Goal: Entertainment & Leisure: Consume media (video, audio)

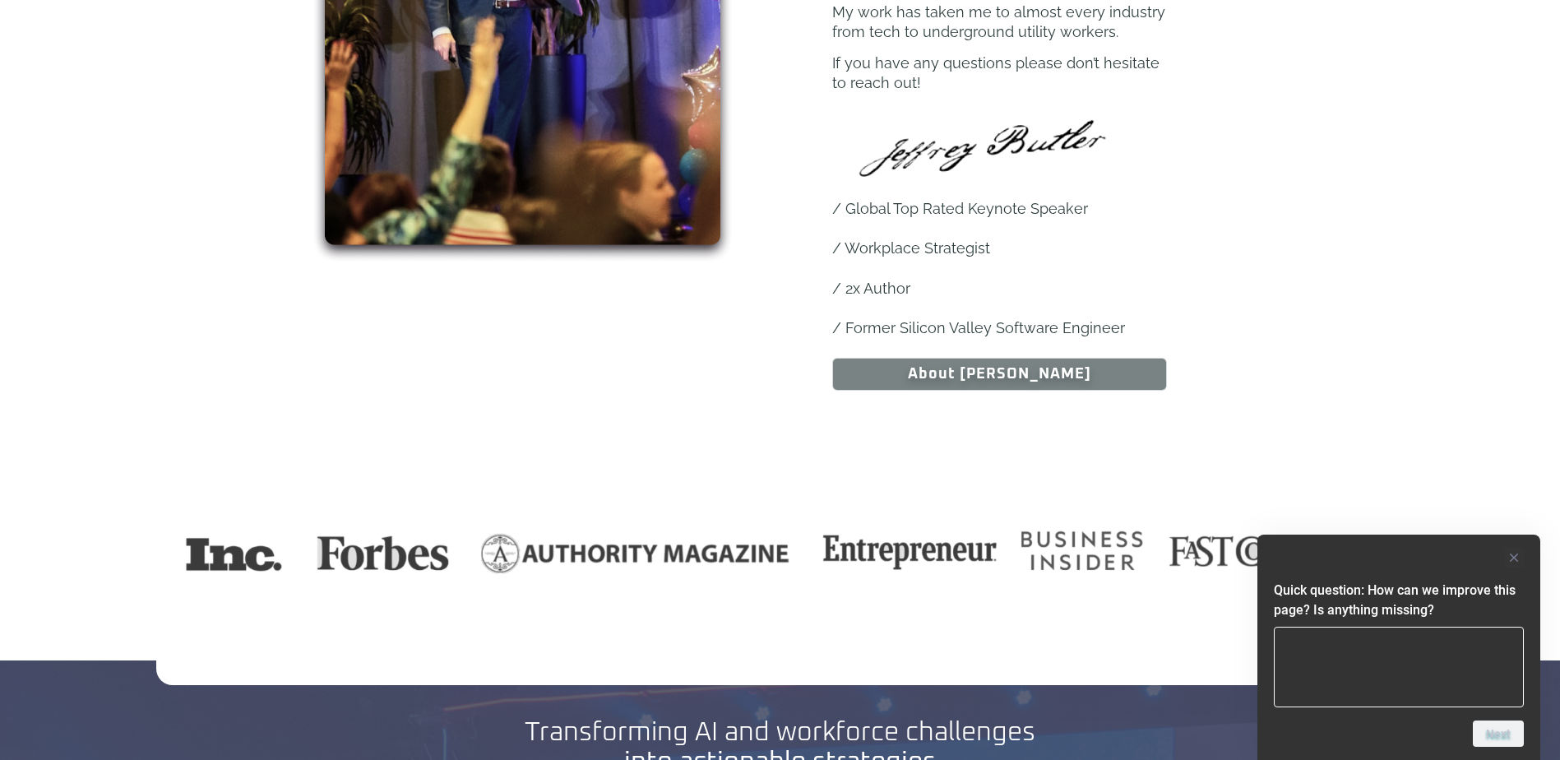
scroll to position [658, 0]
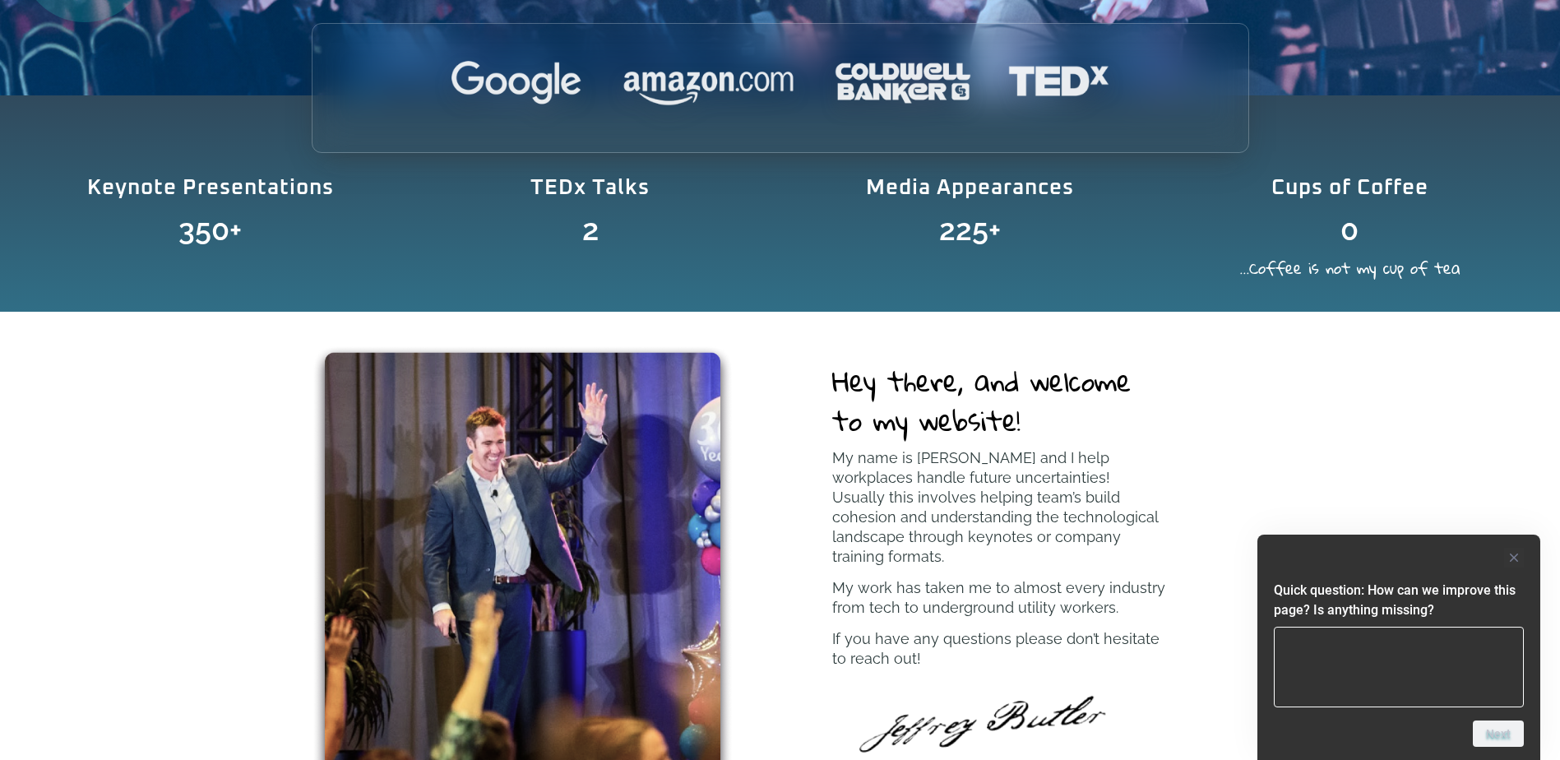
click at [488, 497] on img at bounding box center [523, 592] width 422 height 494
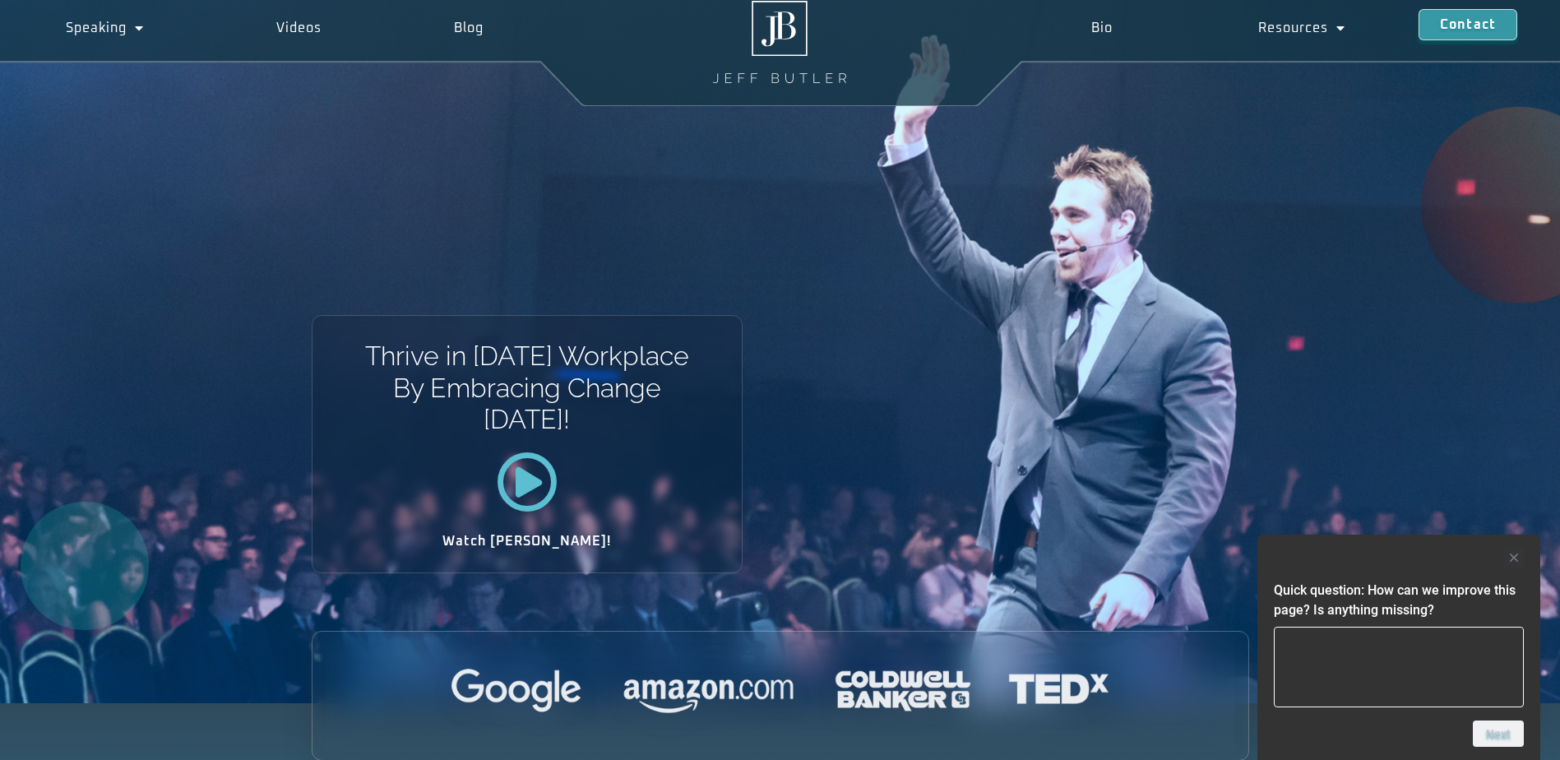
scroll to position [0, 0]
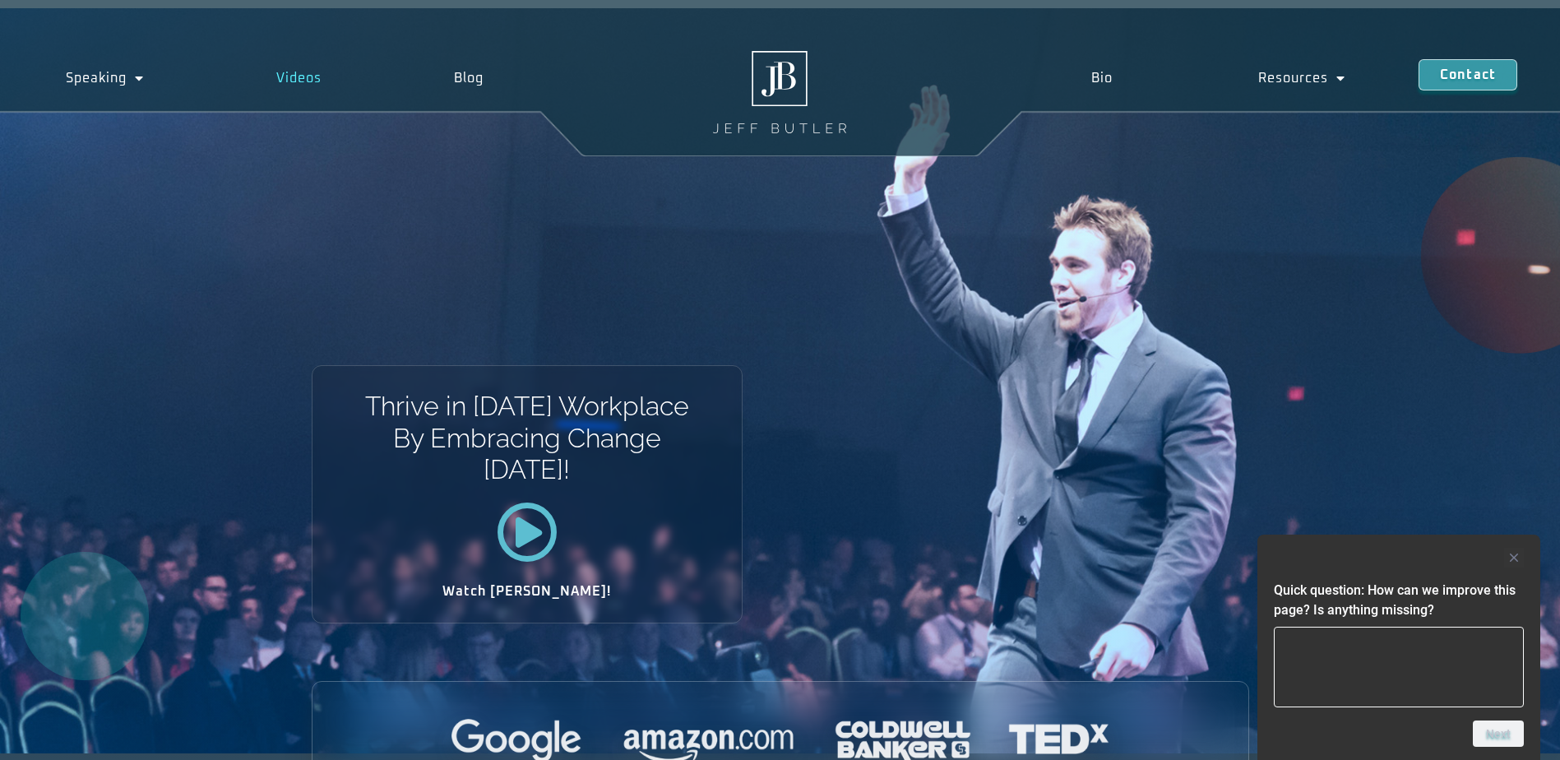
click at [313, 75] on link "Videos" at bounding box center [299, 78] width 178 height 38
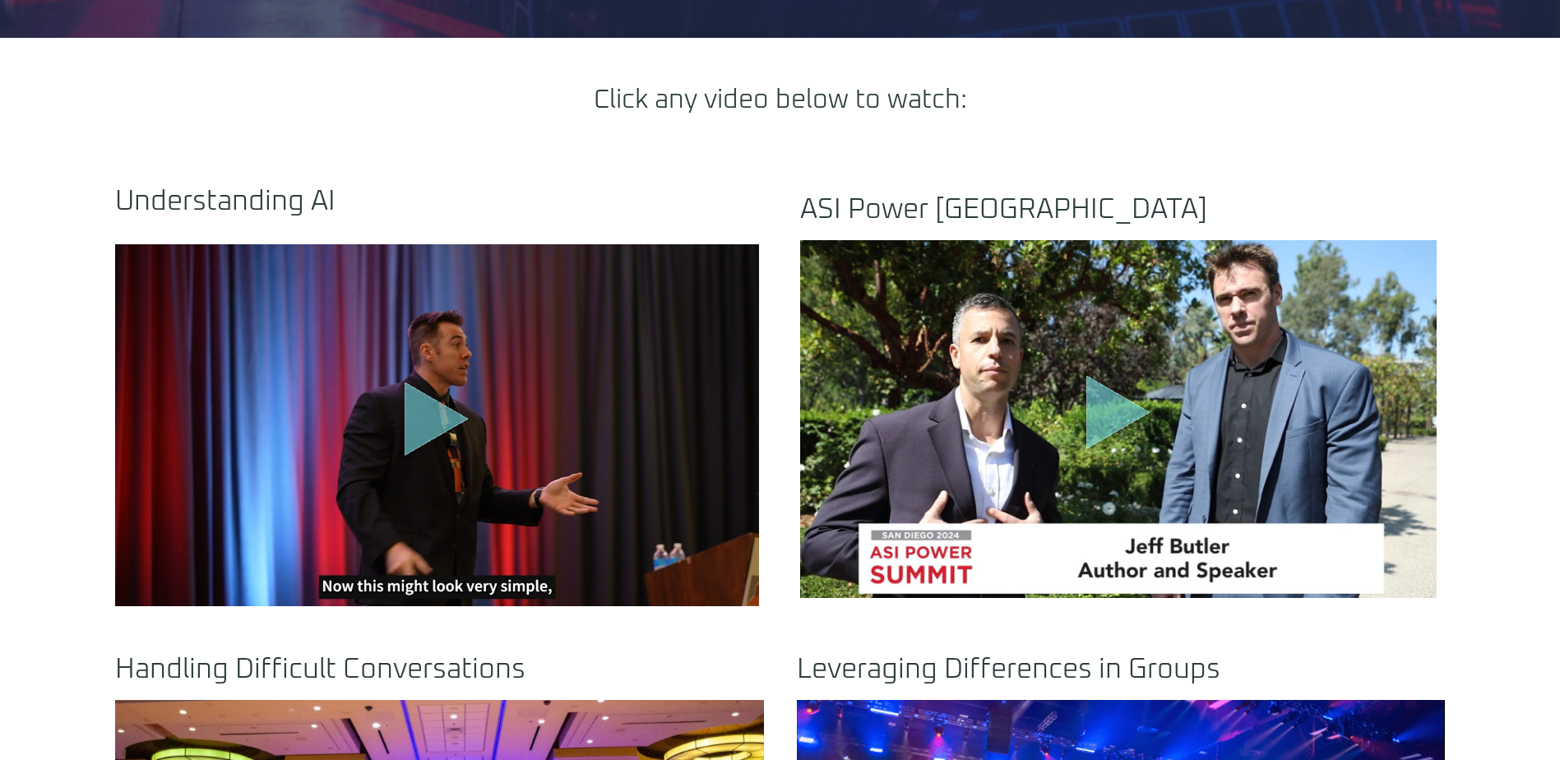
scroll to position [658, 0]
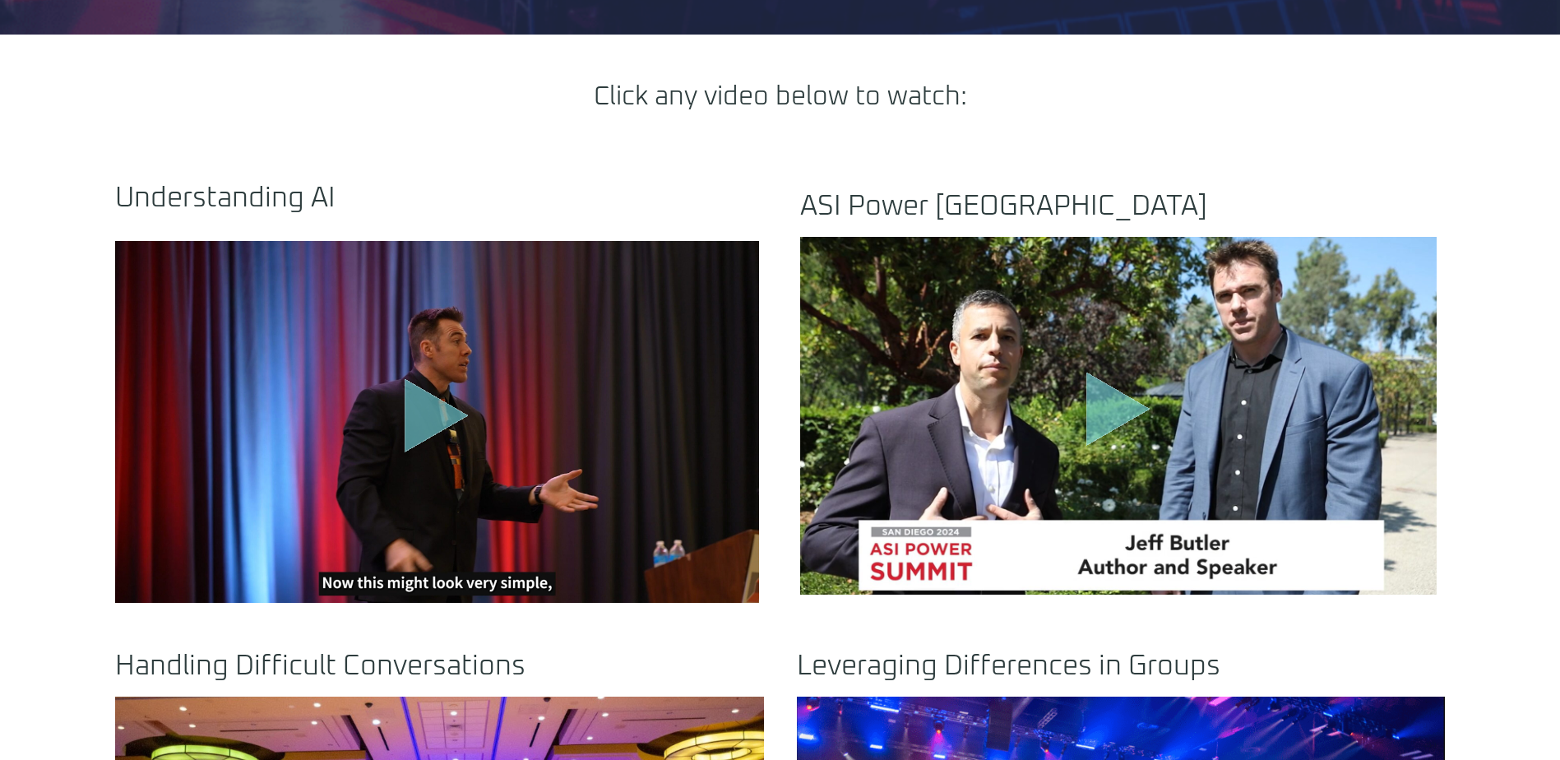
click at [446, 448] on icon ".st0{fill:#FFF;fill-opacity:.39}.st1{fill:#5ADCE8;fill-opacity:.6}.st2{fill:non…" at bounding box center [437, 418] width 82 height 82
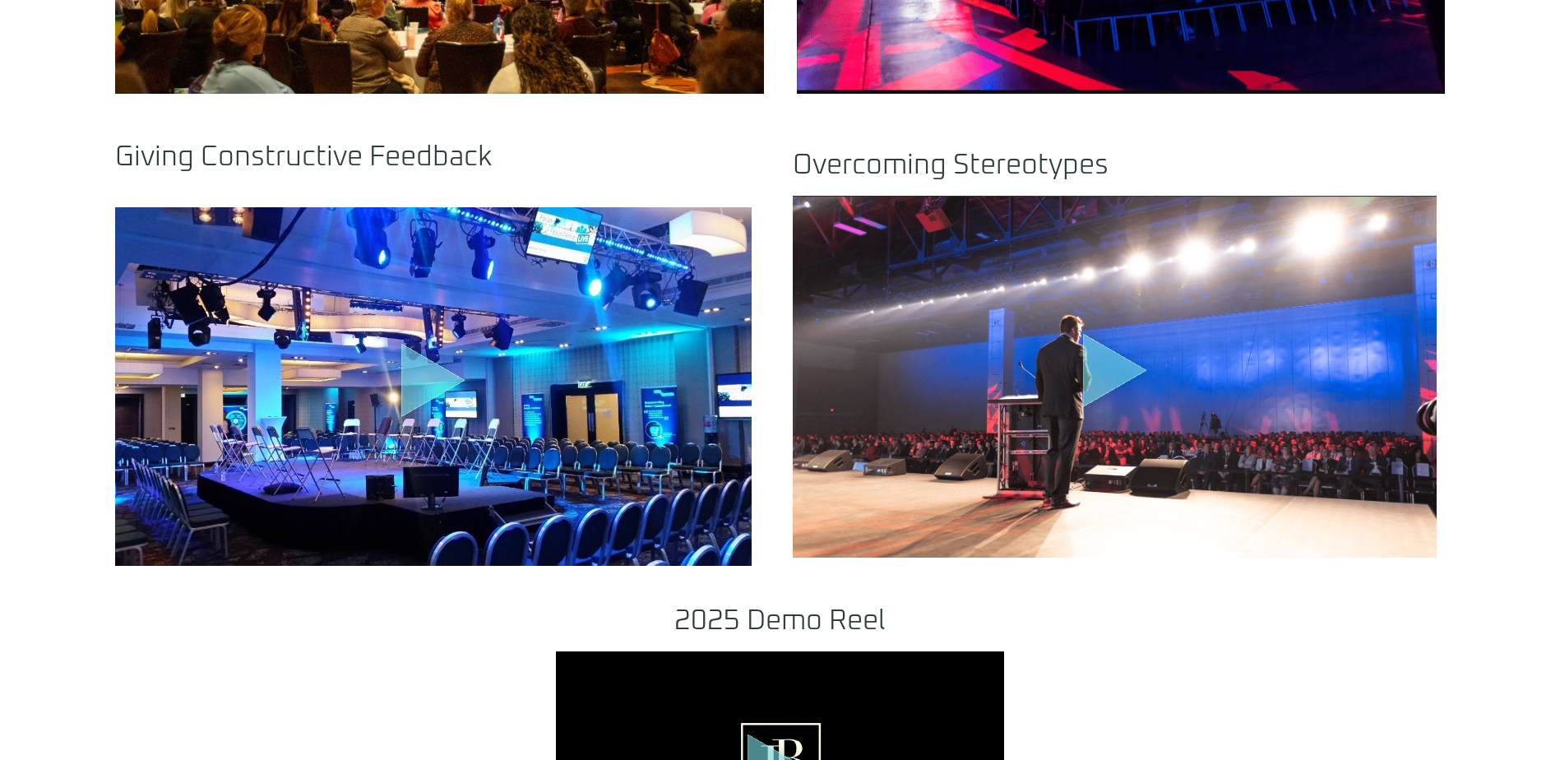
scroll to position [1727, 0]
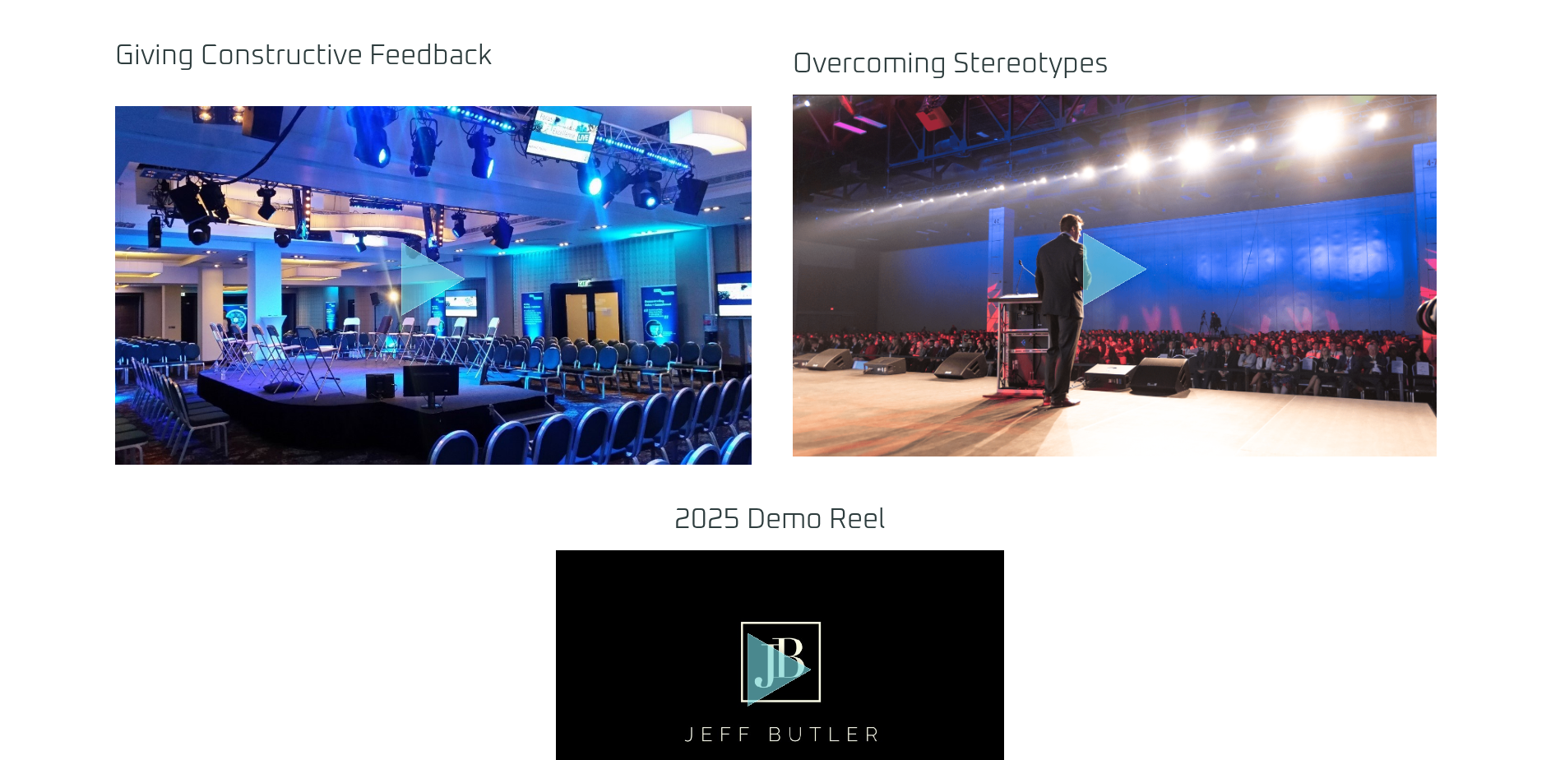
click at [1082, 317] on div ".st0{fill:#FFF;fill-opacity:.39}.st1{fill:#5ADCE8;fill-opacity:.6}.st2{fill:non…" at bounding box center [1115, 275] width 82 height 88
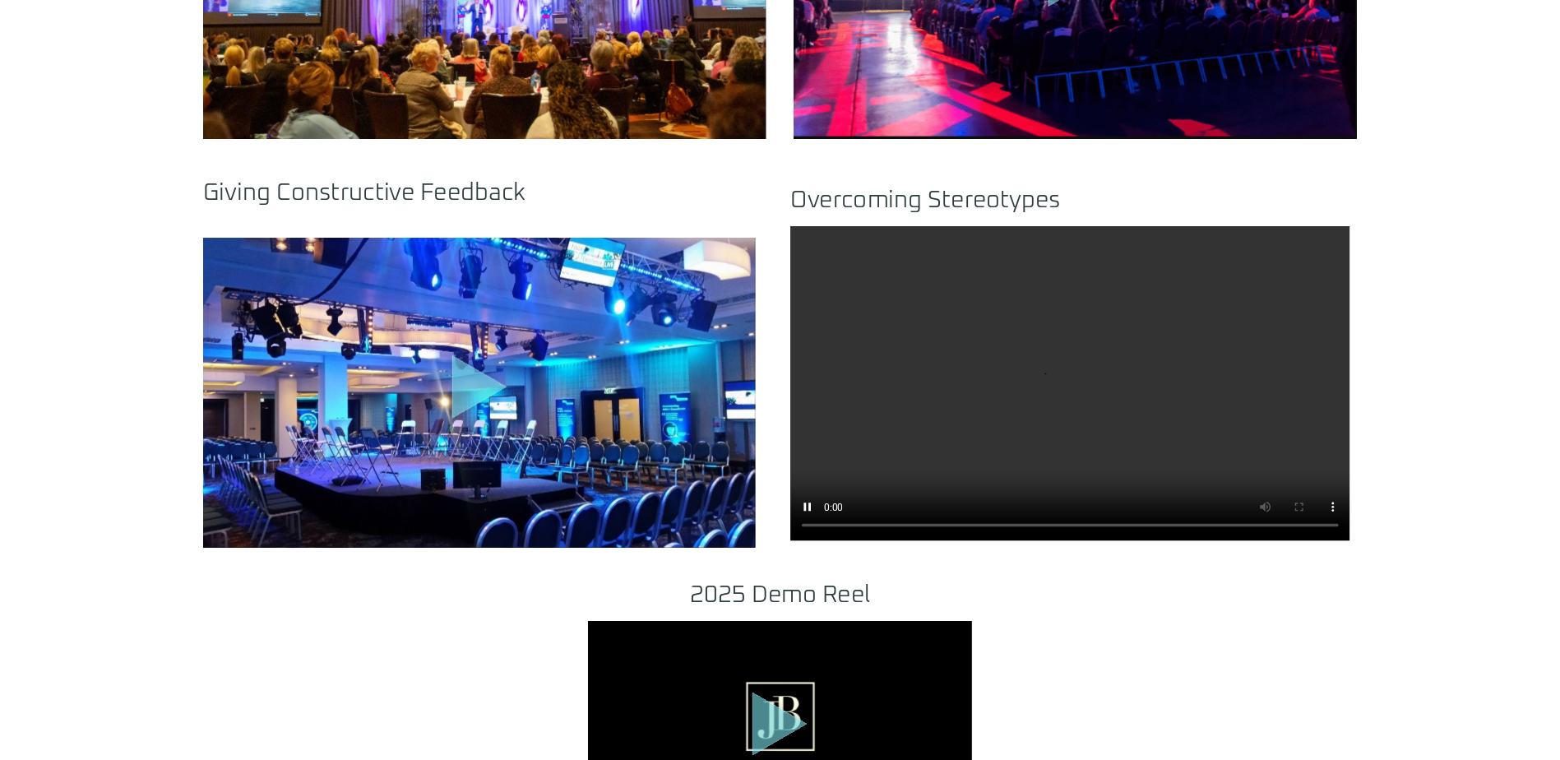
scroll to position [1562, 0]
